Goal: Task Accomplishment & Management: Use online tool/utility

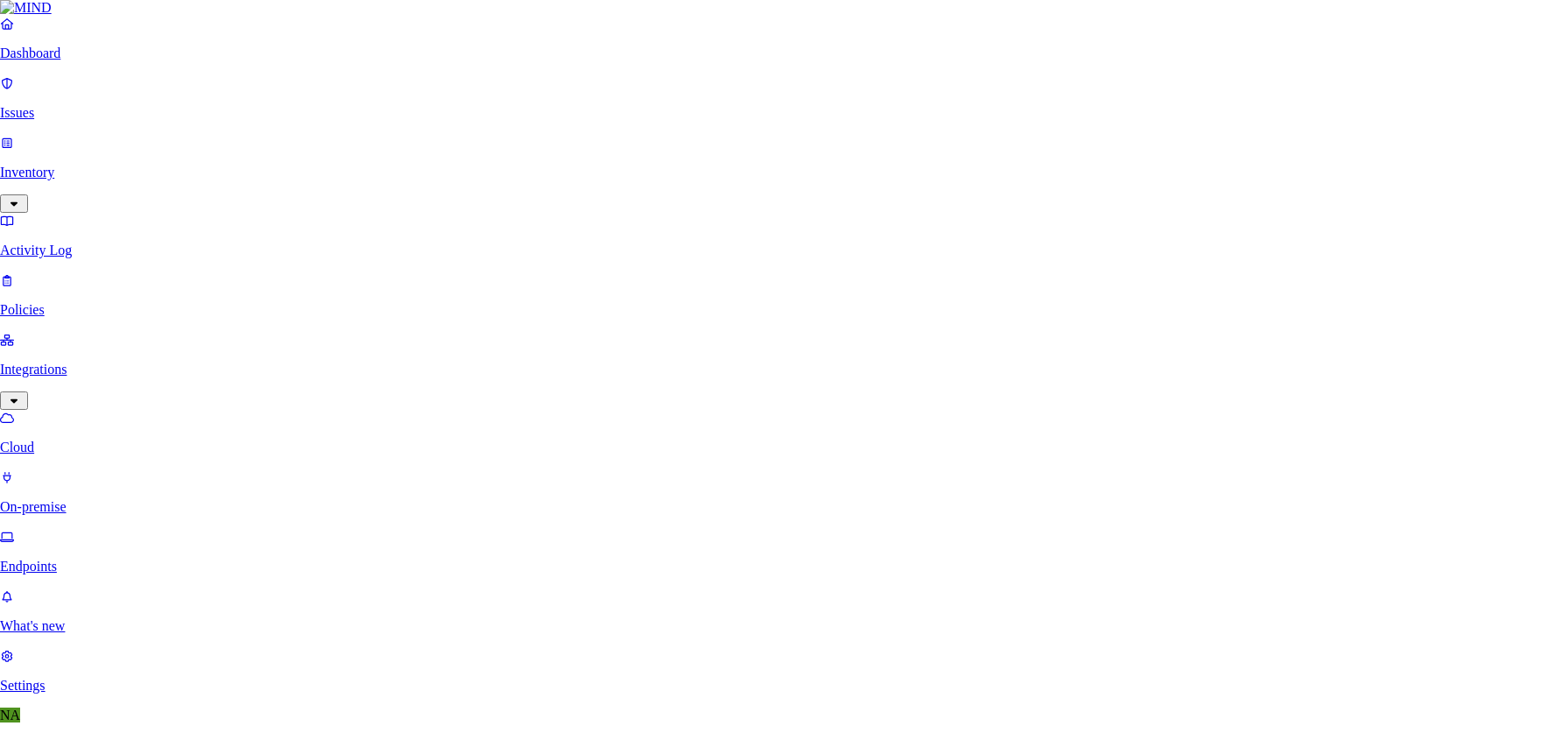
type input "sales"
